Goal: Find specific page/section: Find specific page/section

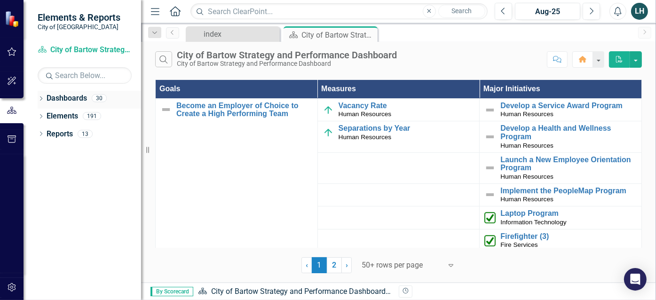
click at [73, 99] on link "Dashboards" at bounding box center [67, 98] width 40 height 11
click at [40, 98] on icon "Dropdown" at bounding box center [41, 99] width 7 height 5
click at [92, 115] on link "City of Bartow Strategy and Performance Dashboard" at bounding box center [96, 116] width 89 height 11
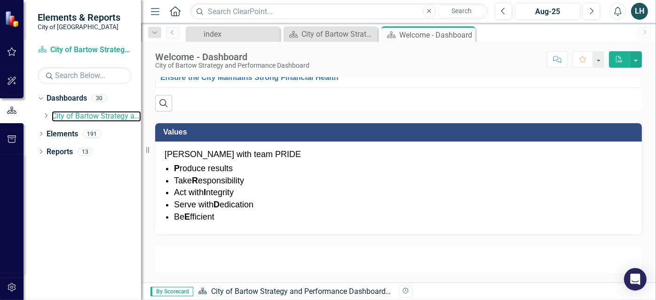
scroll to position [498, 0]
click at [65, 134] on link "Elements" at bounding box center [62, 134] width 31 height 11
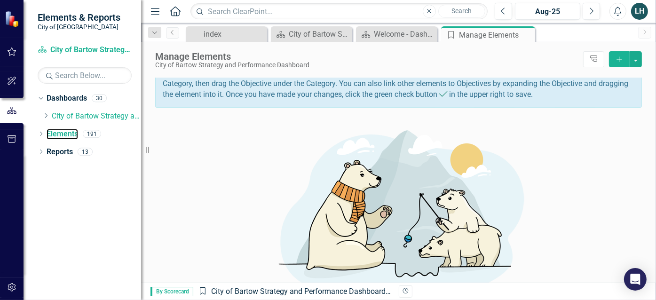
scroll to position [62, 0]
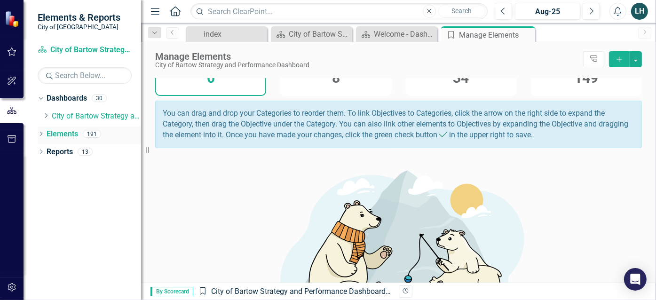
click at [39, 132] on icon "Dropdown" at bounding box center [41, 134] width 7 height 5
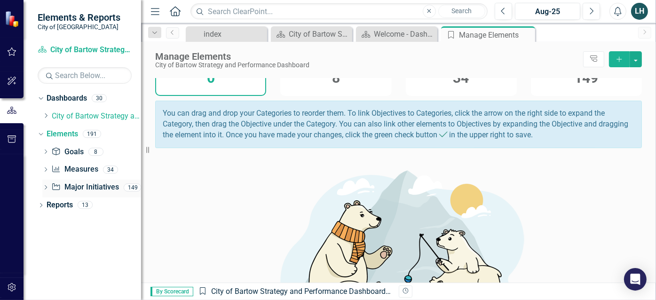
click at [87, 187] on link "Major Initiative Major Initiatives" at bounding box center [84, 187] width 67 height 11
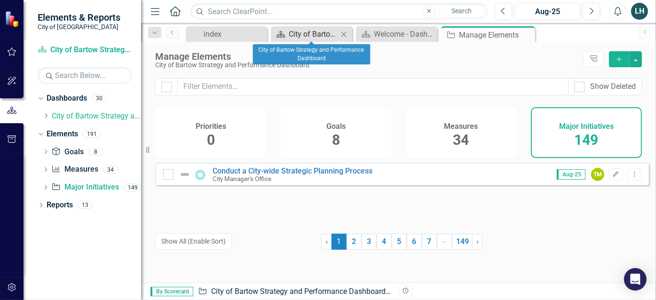
click at [311, 31] on div "City of Bartow Strategy and Performance Dashboard" at bounding box center [313, 34] width 49 height 12
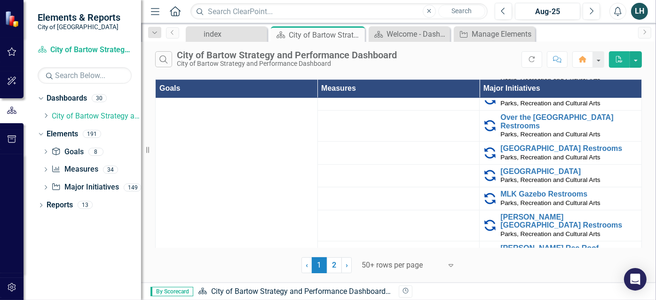
scroll to position [2070, 0]
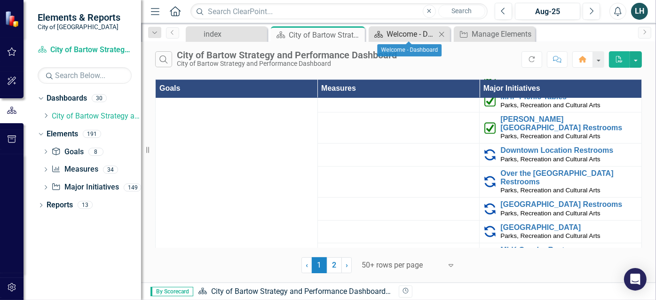
click at [415, 34] on div "Welcome - Dashboard" at bounding box center [410, 34] width 49 height 12
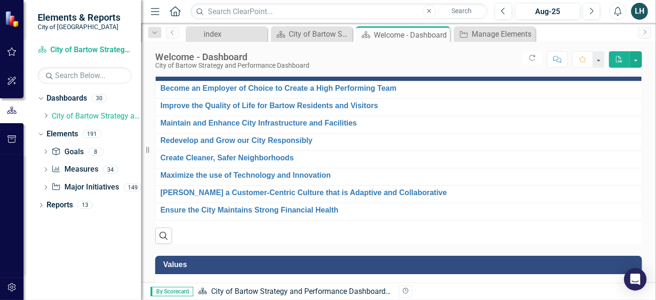
scroll to position [188, 0]
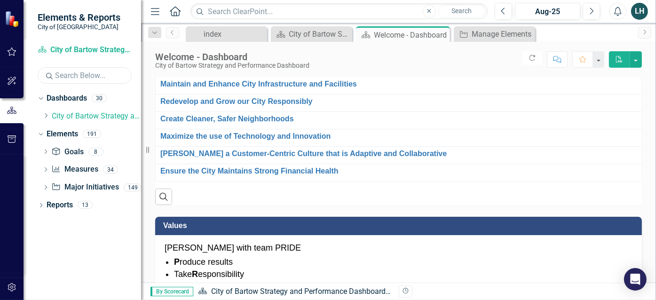
click at [80, 72] on input "text" at bounding box center [85, 75] width 94 height 16
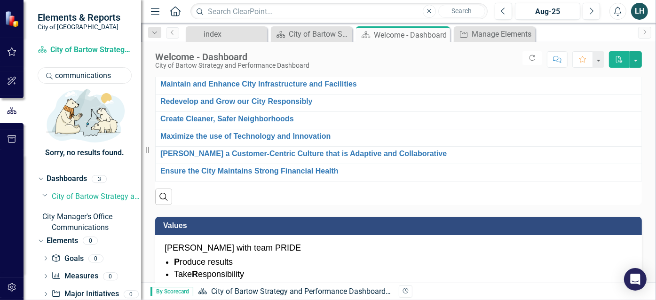
type input "communications"
click at [11, 53] on icon "button" at bounding box center [12, 52] width 10 height 8
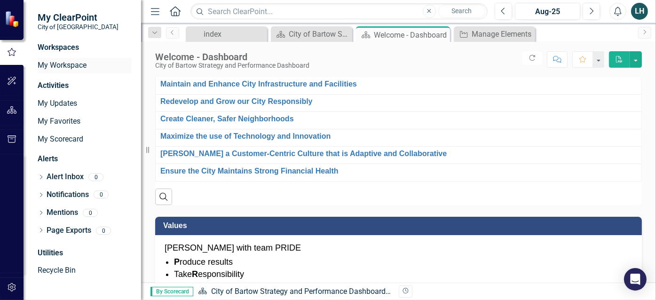
click at [59, 63] on link "My Workspace" at bounding box center [85, 65] width 94 height 11
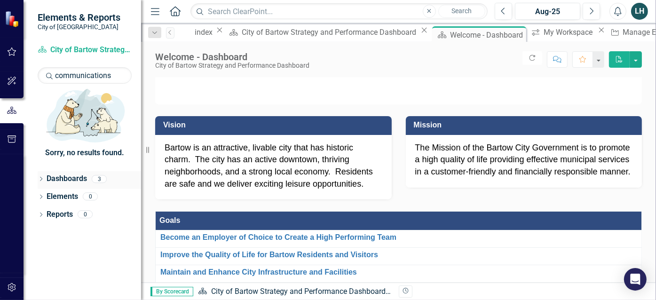
click at [42, 177] on icon "Dropdown" at bounding box center [41, 179] width 7 height 5
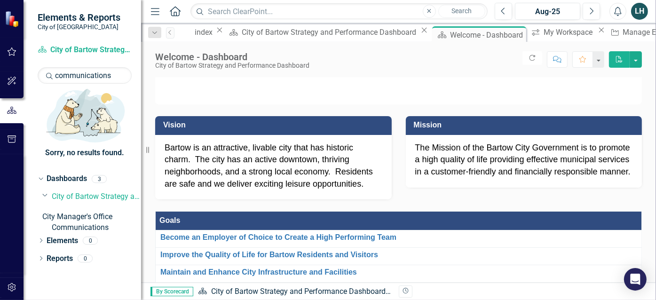
click at [109, 222] on link "Communications" at bounding box center [96, 227] width 89 height 11
